Goal: Information Seeking & Learning: Learn about a topic

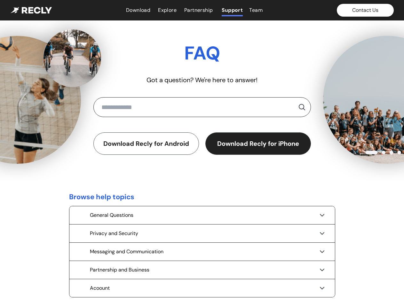
click at [202, 154] on div "Download Recly for Android Download Recly for iPhone" at bounding box center [202, 143] width 218 height 22
click at [365, 10] on button "Contact Us" at bounding box center [365, 10] width 57 height 13
click at [146, 144] on button "Download Recly for Android" at bounding box center [146, 143] width 106 height 22
click at [258, 144] on button "Download Recly for iPhone" at bounding box center [258, 143] width 106 height 22
click at [202, 215] on div "General Questions" at bounding box center [202, 215] width 266 height 18
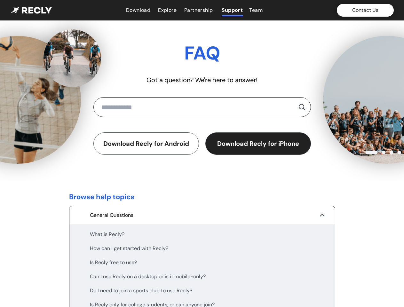
click at [202, 234] on div "What is Recly?" at bounding box center [202, 235] width 225 height 8
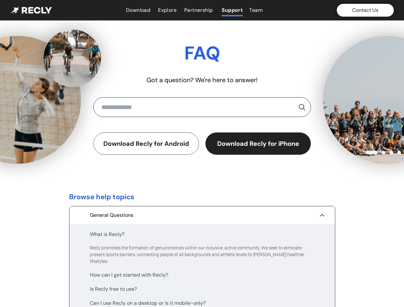
click at [202, 252] on div "Recly promotes the formation of genuine bonds within our inclusive, active comm…" at bounding box center [202, 255] width 225 height 20
click at [202, 271] on div "How can I get started with Recly?" at bounding box center [202, 275] width 225 height 8
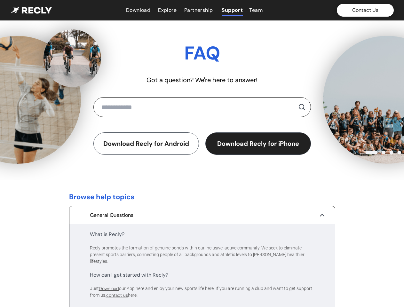
click at [202, 288] on div "Just Download our App here and enjoy your new sports life here. If you are runn…" at bounding box center [202, 291] width 225 height 13
